Goal: Task Accomplishment & Management: Manage account settings

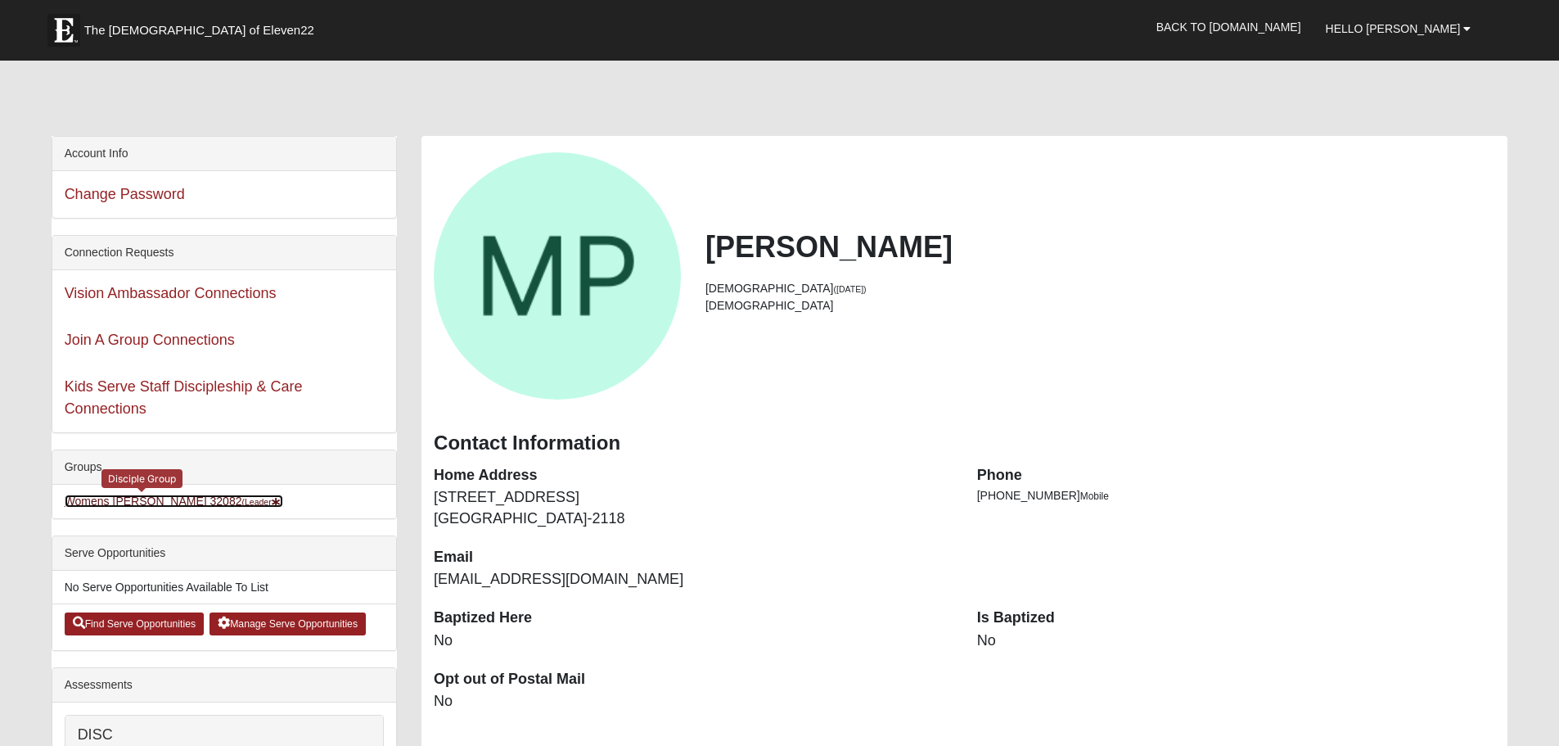
click at [148, 500] on link "Womens Paul 32082 (Leader )" at bounding box center [174, 500] width 219 height 13
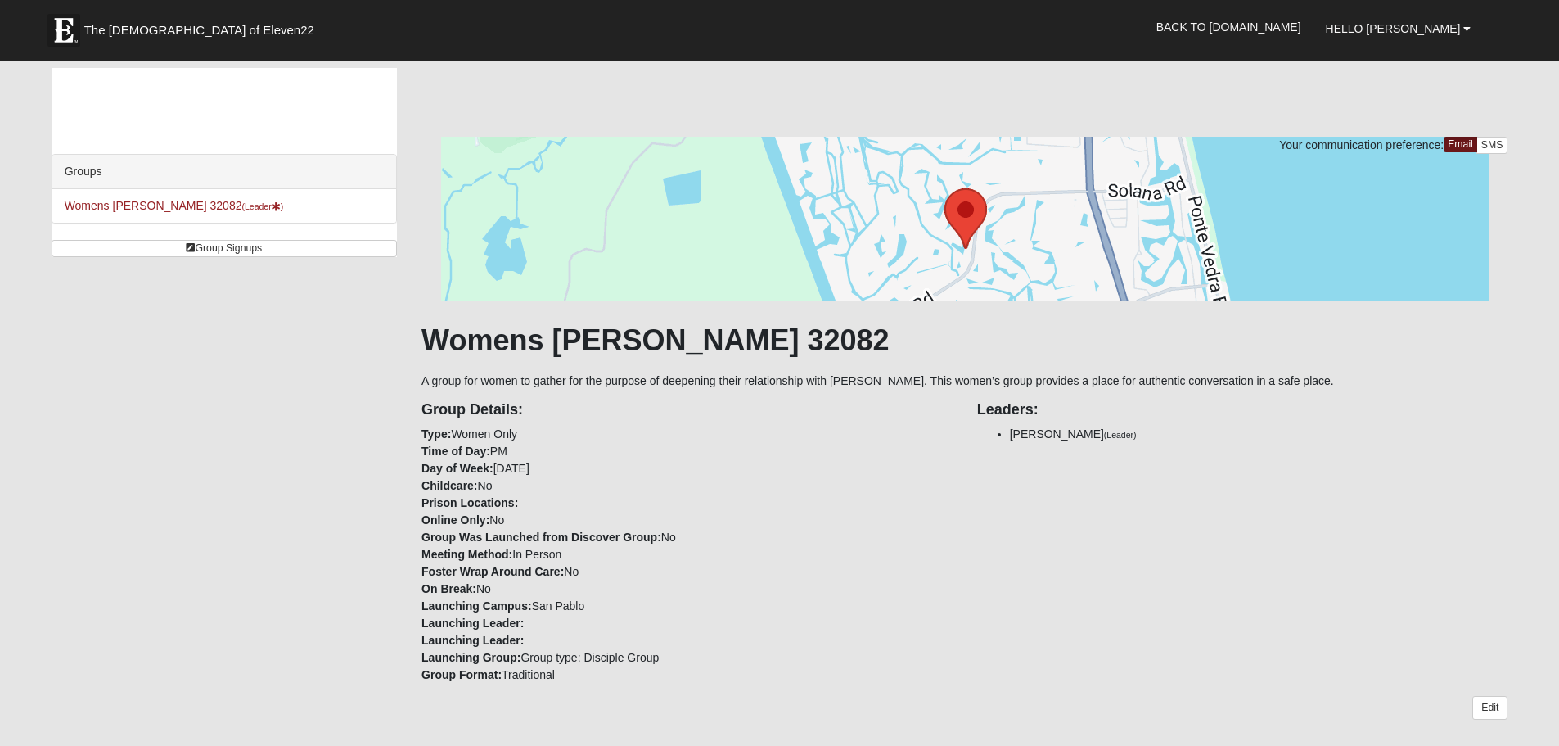
scroll to position [409, 0]
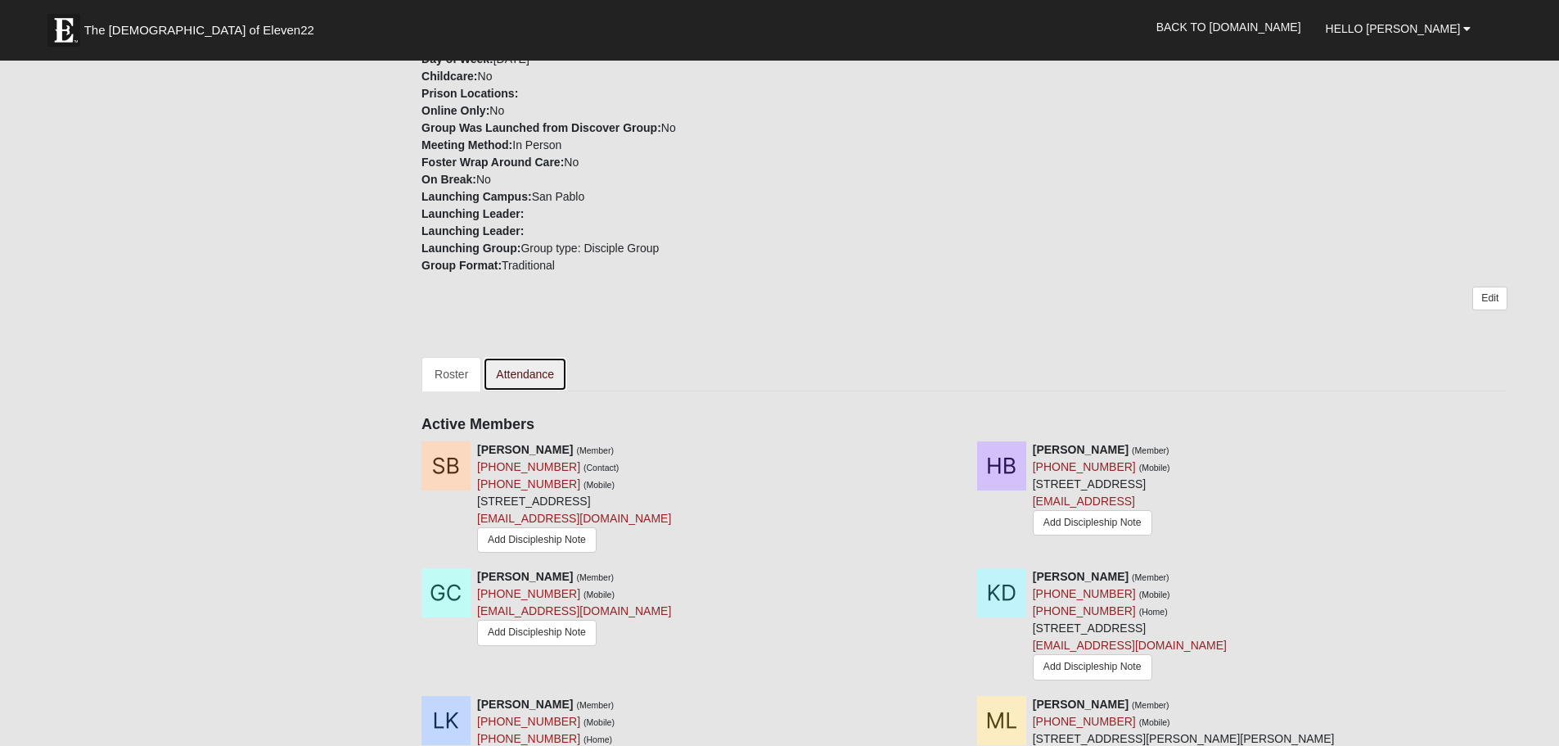
click at [521, 369] on link "Attendance" at bounding box center [525, 374] width 84 height 34
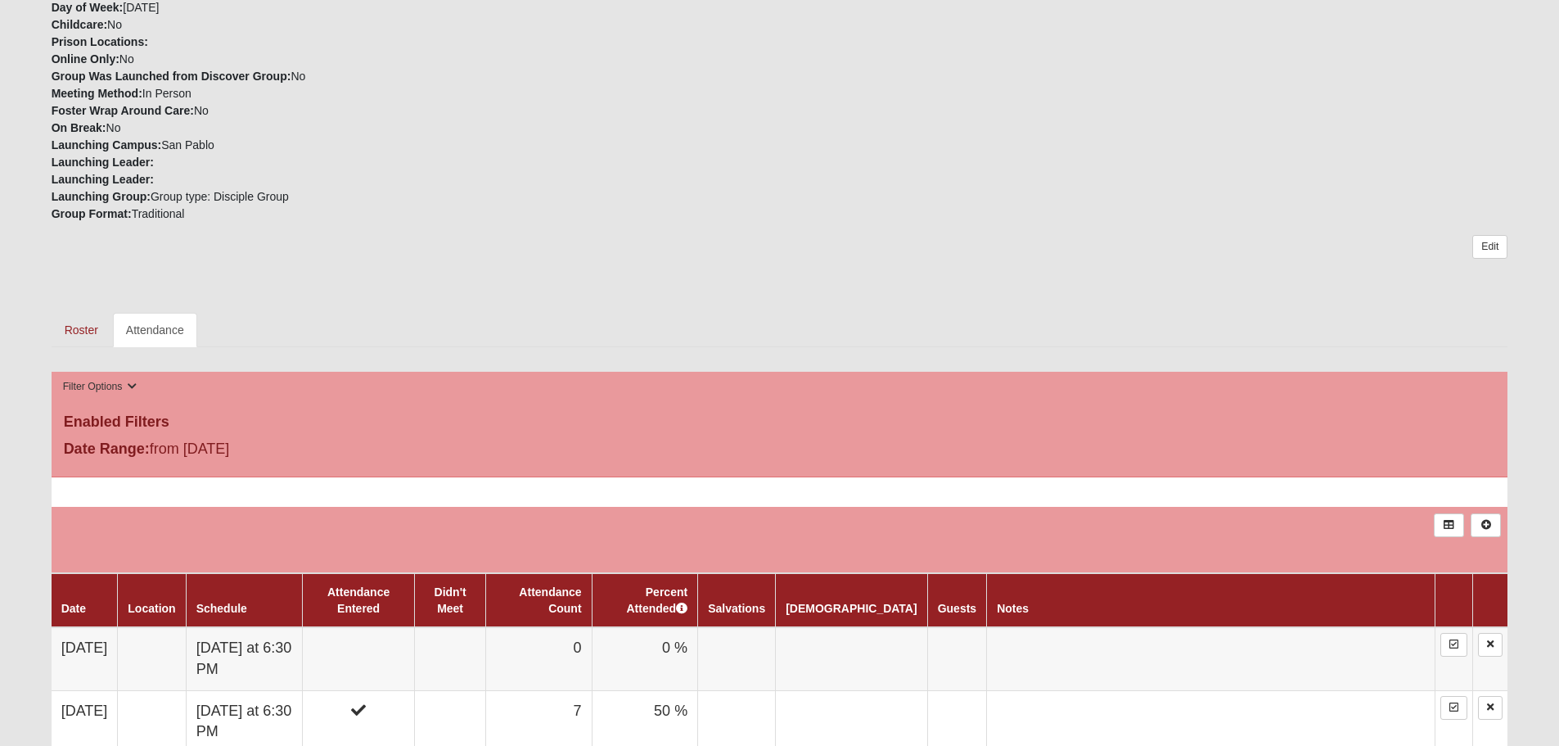
scroll to position [491, 0]
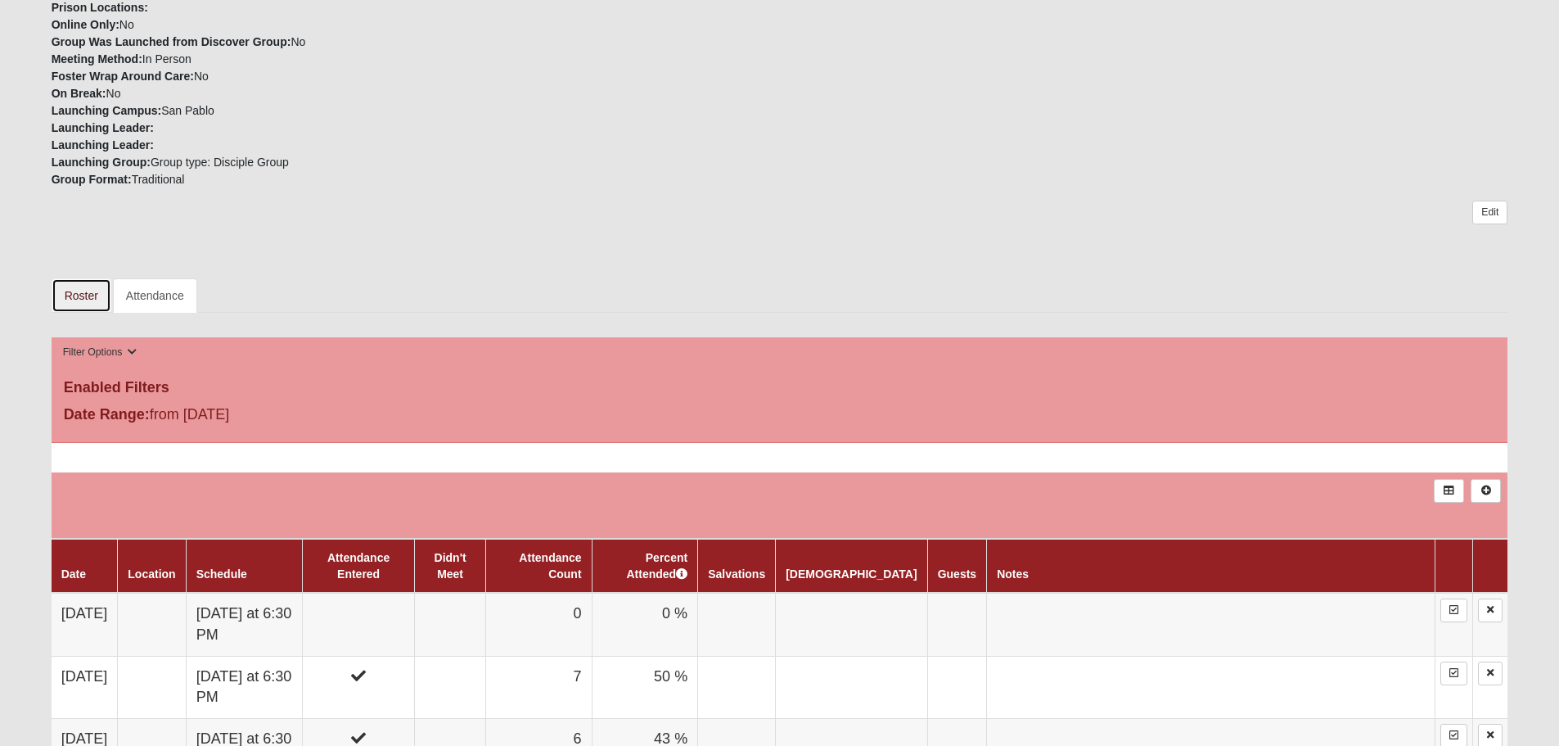
click at [65, 295] on link "Roster" at bounding box center [82, 295] width 60 height 34
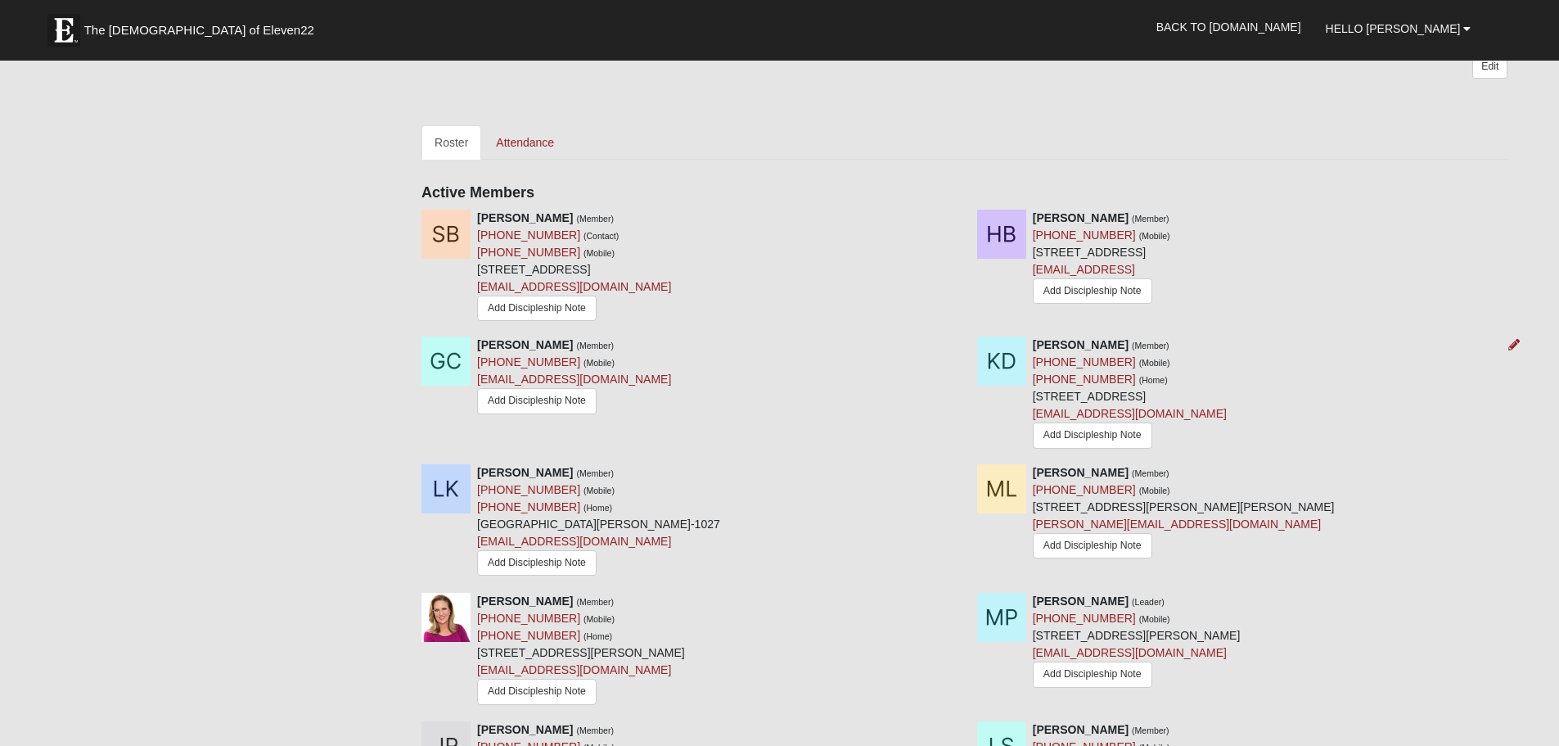
scroll to position [655, 0]
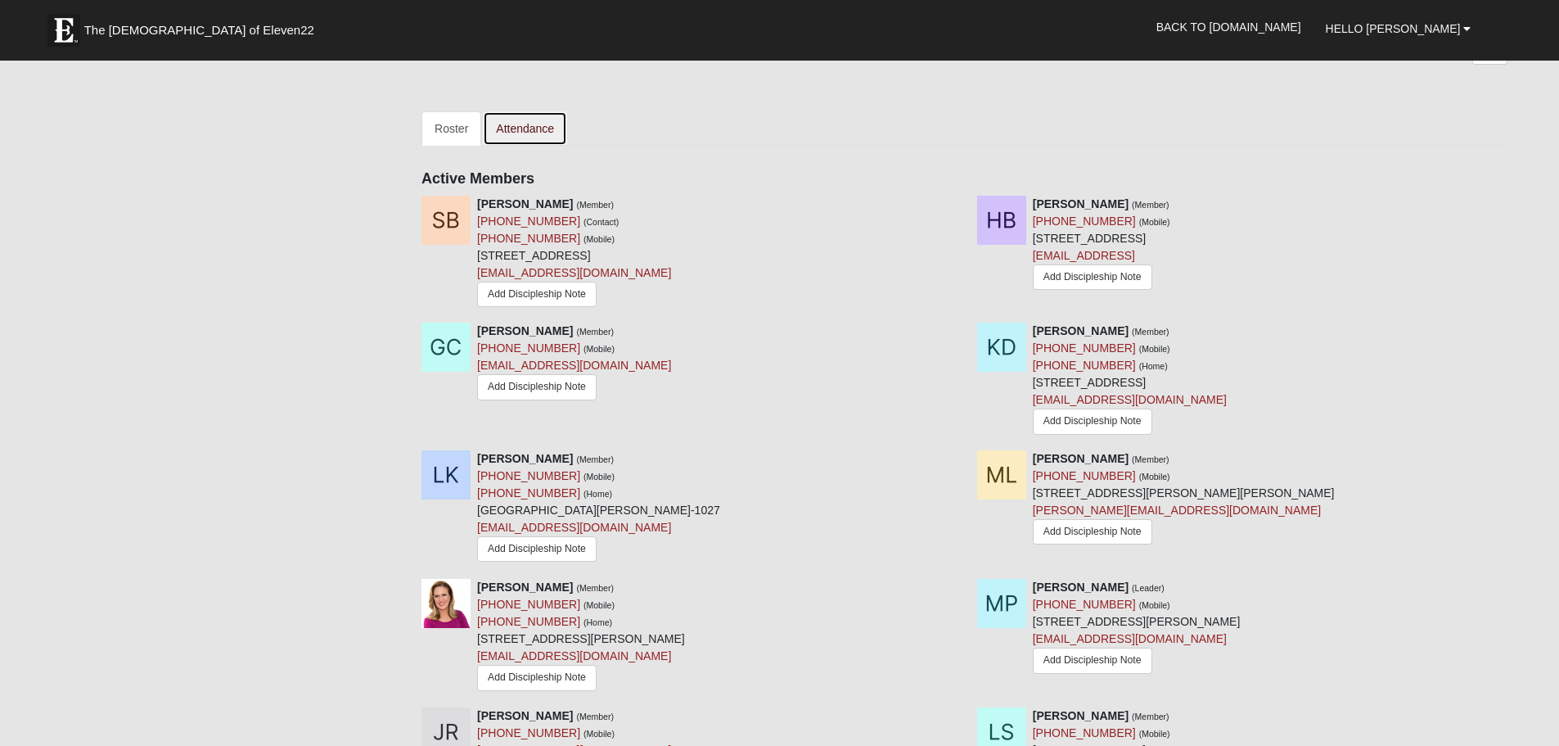
click at [510, 124] on link "Attendance" at bounding box center [525, 128] width 84 height 34
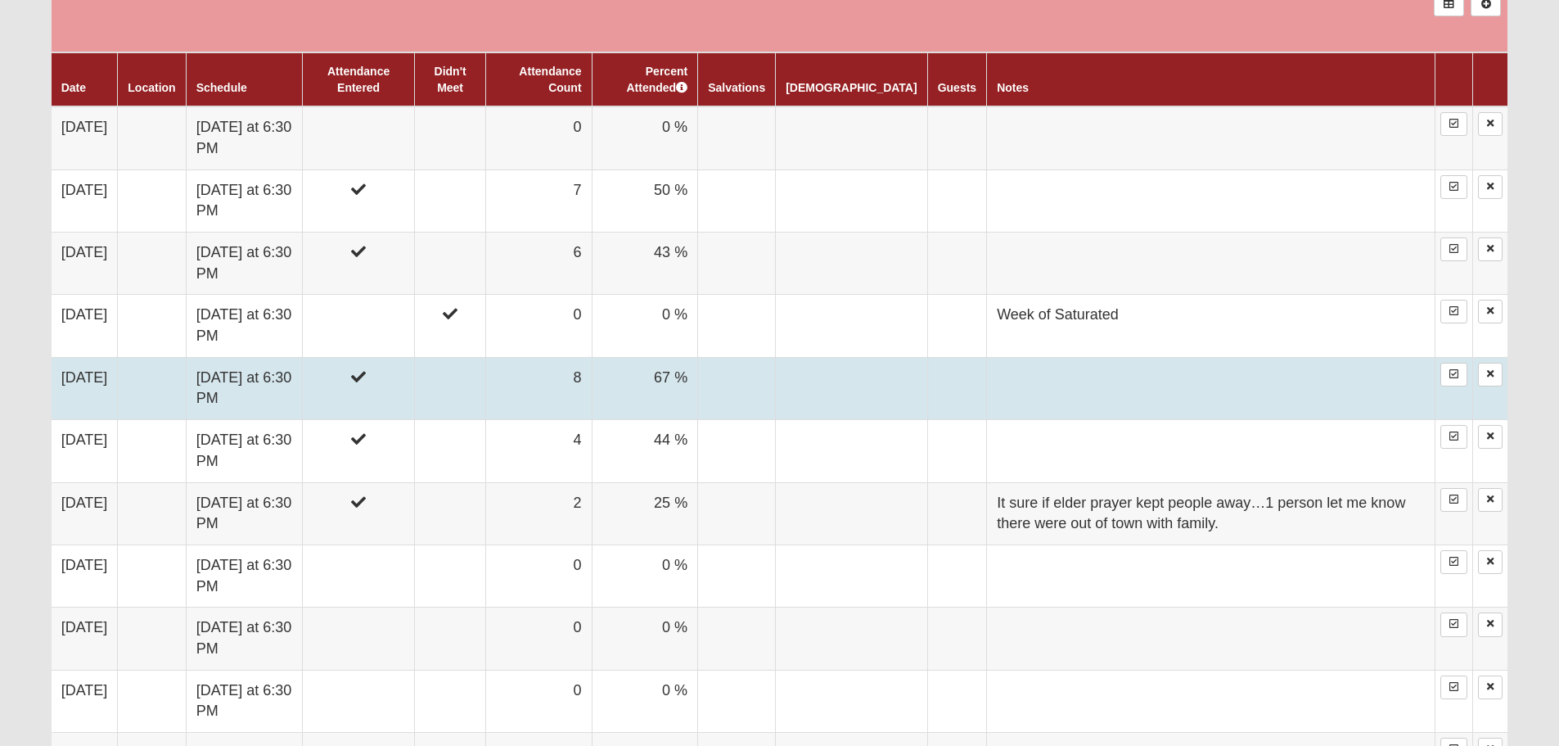
scroll to position [982, 0]
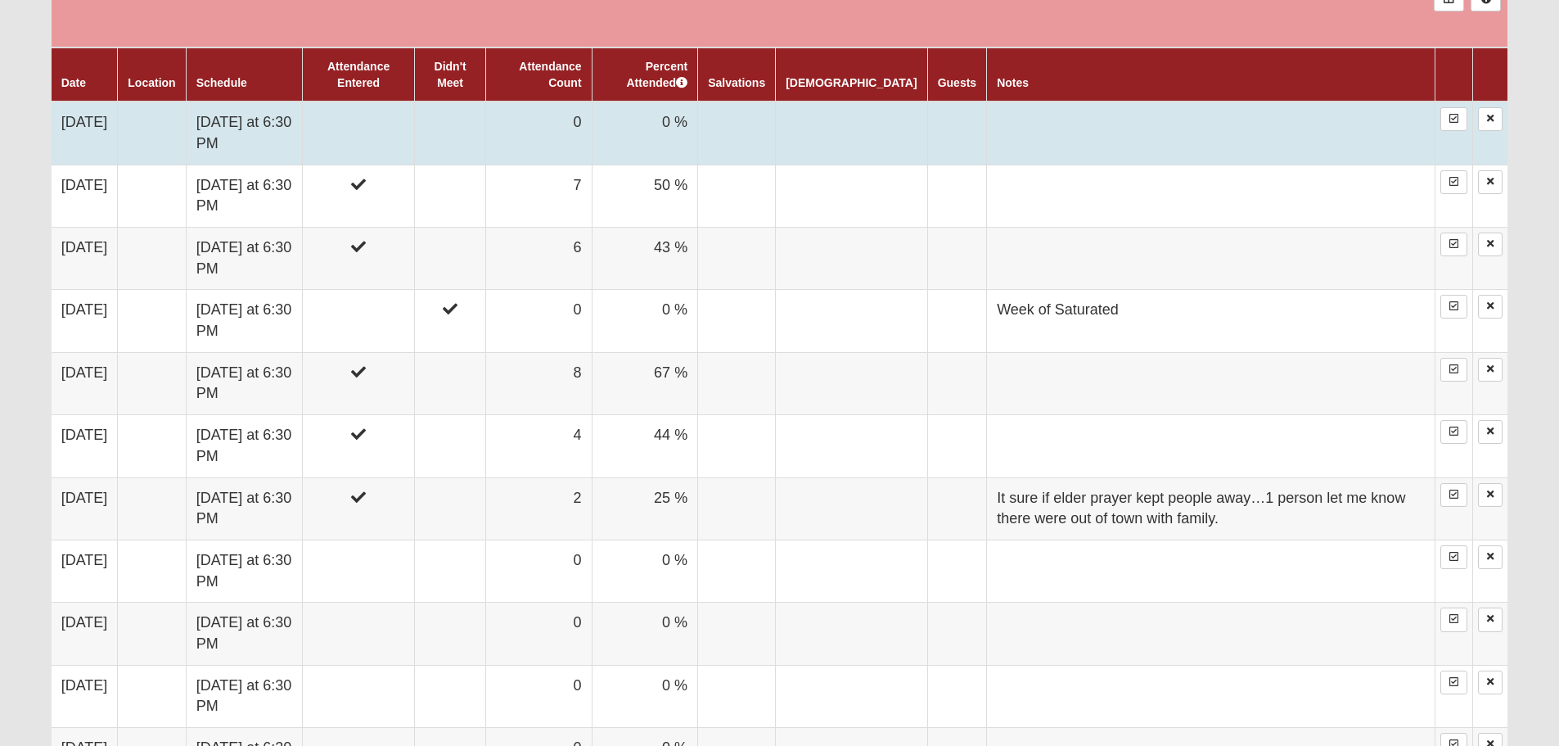
click at [593, 134] on td "0" at bounding box center [539, 132] width 106 height 63
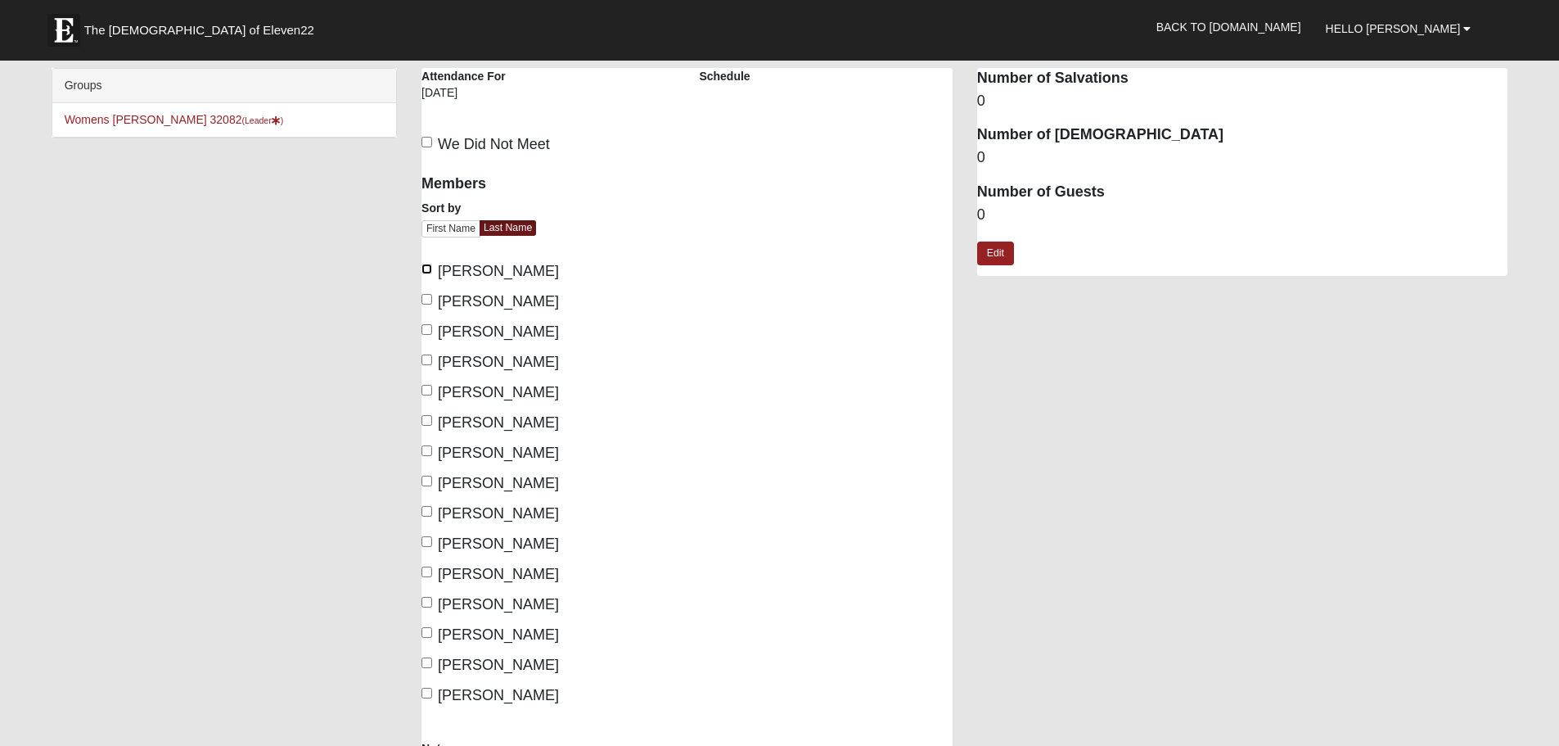
click at [429, 270] on input "[PERSON_NAME]" at bounding box center [426, 269] width 11 height 11
checkbox input "true"
click at [426, 385] on input "Keeler, Lisa" at bounding box center [426, 390] width 11 height 11
checkbox input "true"
click at [423, 421] on input "LaRose, Melissa" at bounding box center [426, 420] width 11 height 11
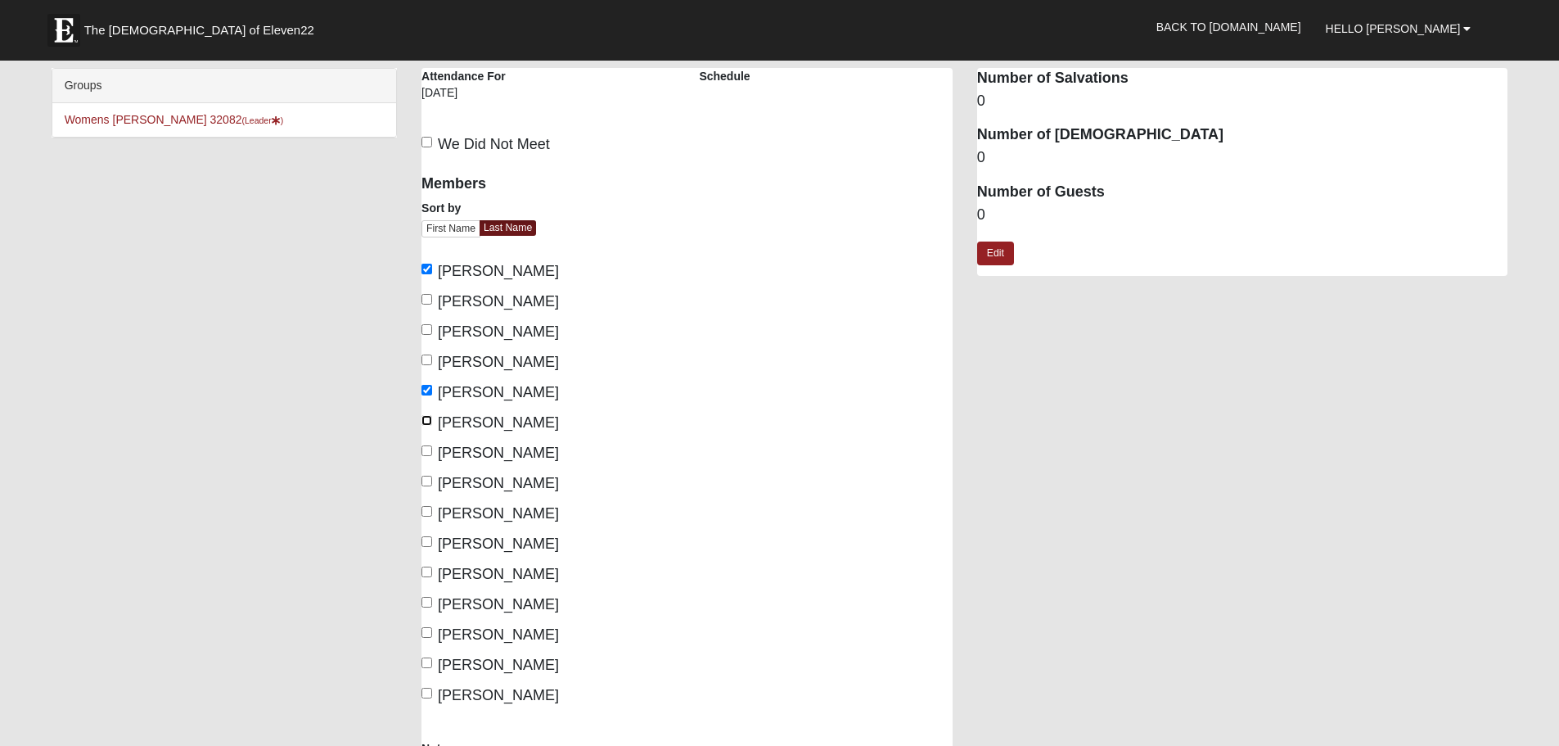
checkbox input "true"
click at [426, 482] on input "Paul, Michelle" at bounding box center [426, 481] width 11 height 11
checkbox input "true"
drag, startPoint x: 423, startPoint y: 572, endPoint x: 423, endPoint y: 588, distance: 16.4
click at [423, 571] on input "Shea, Heather Alice" at bounding box center [426, 571] width 11 height 11
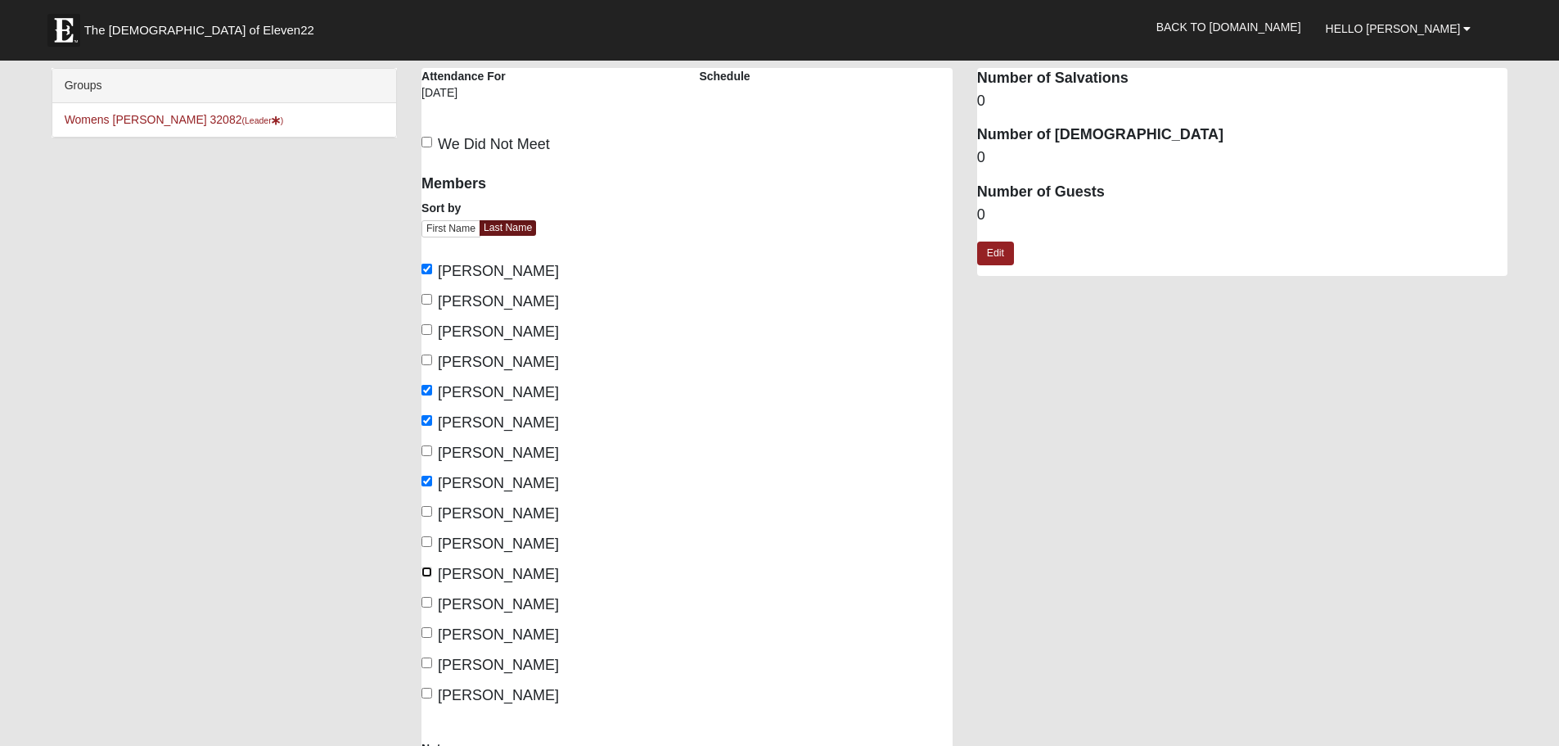
checkbox input "true"
click at [425, 633] on input "Sprague, Judy" at bounding box center [426, 632] width 11 height 11
checkbox input "true"
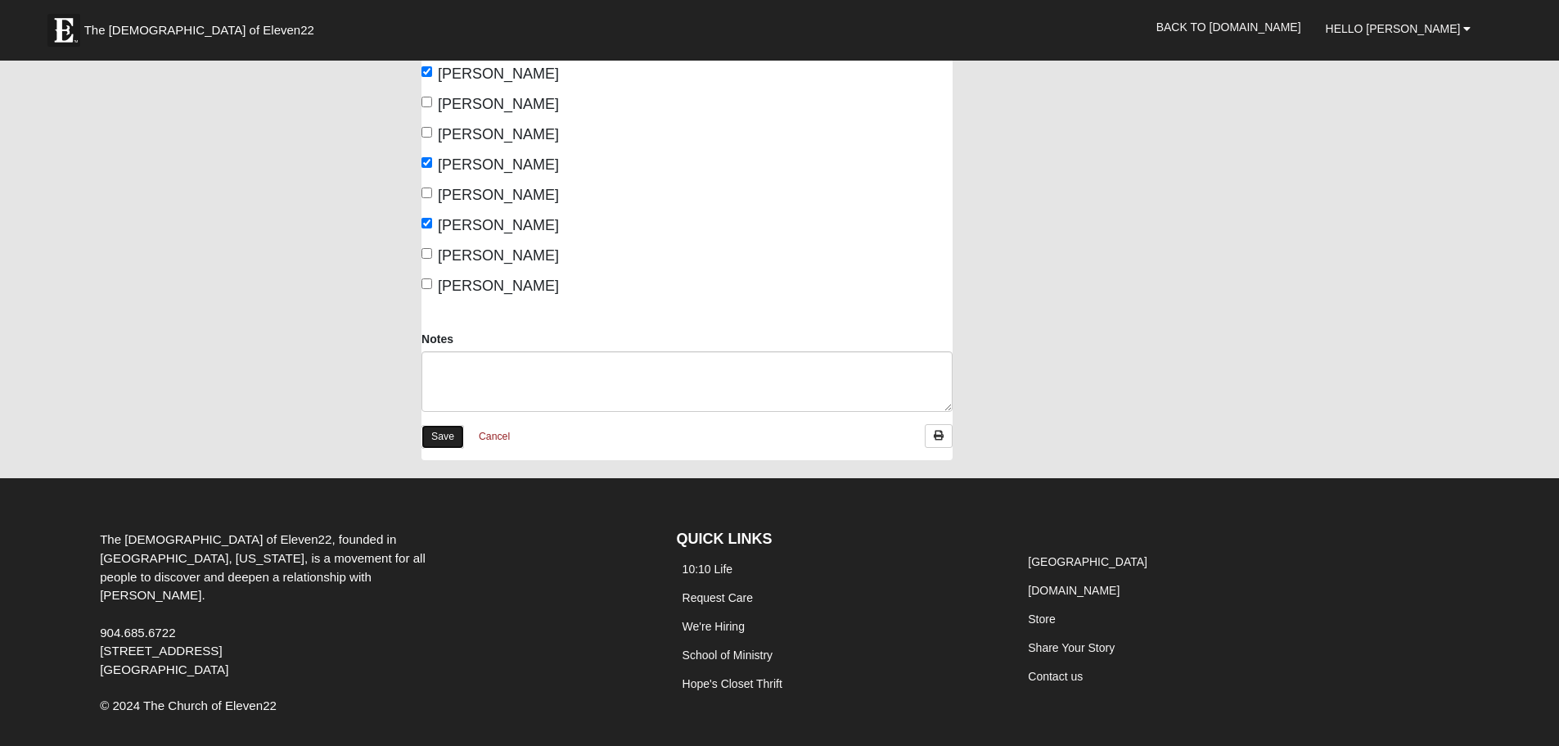
click at [440, 434] on link "Save" at bounding box center [442, 437] width 43 height 24
